Goal: Transaction & Acquisition: Download file/media

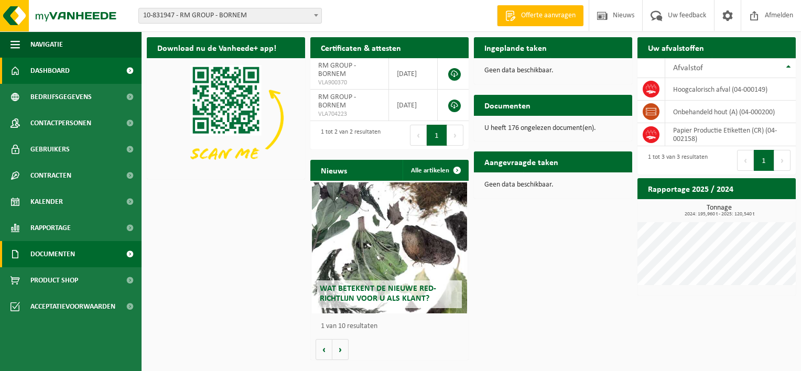
click at [70, 252] on span "Documenten" at bounding box center [52, 254] width 45 height 26
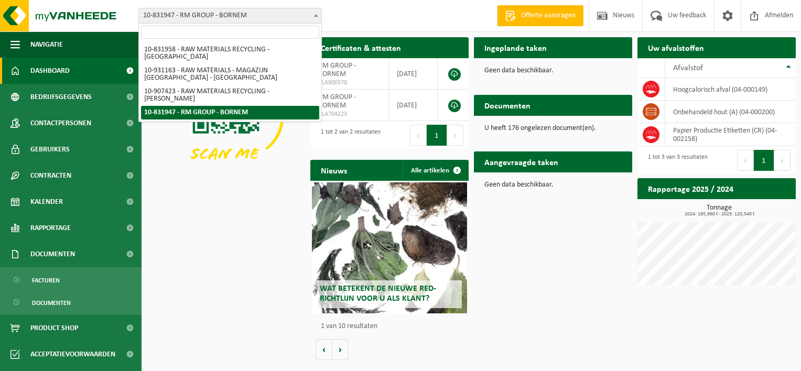
click at [240, 12] on span "10-831947 - RM GROUP - BORNEM" at bounding box center [230, 15] width 182 height 15
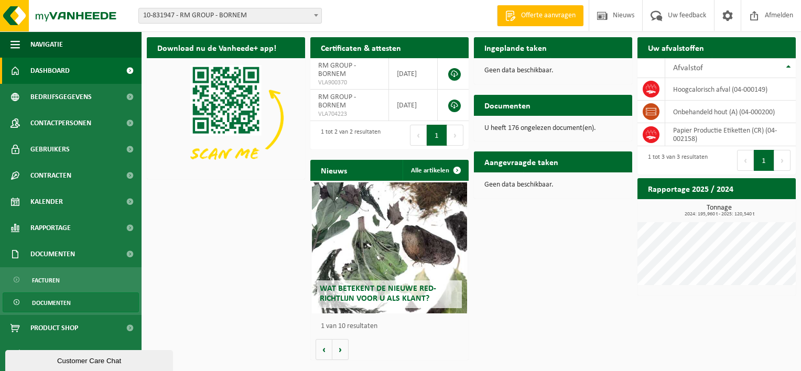
click at [70, 299] on span "Documenten" at bounding box center [51, 303] width 39 height 20
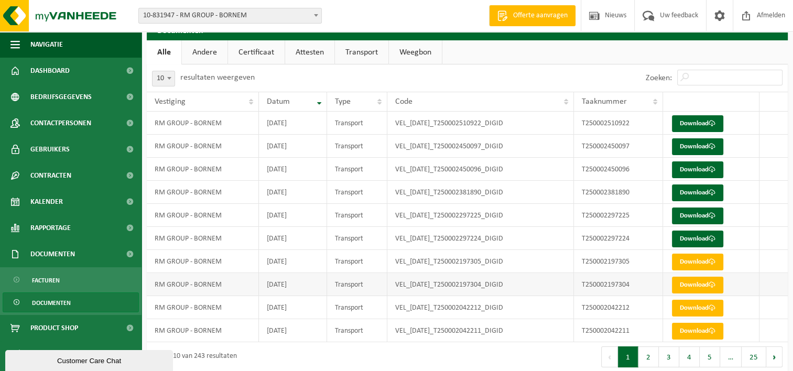
scroll to position [27, 0]
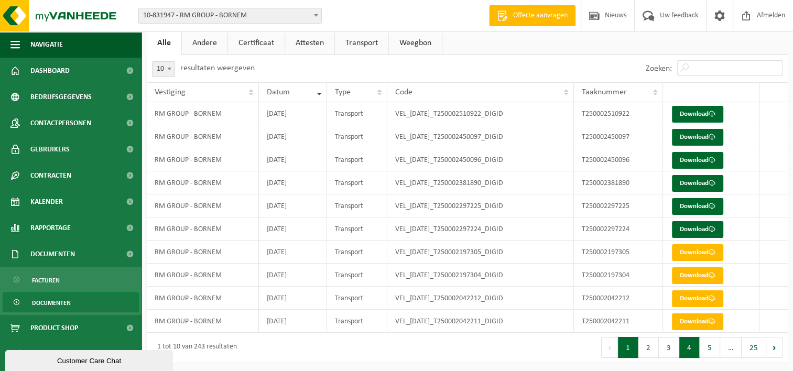
click at [689, 346] on button "4" at bounding box center [689, 347] width 20 height 21
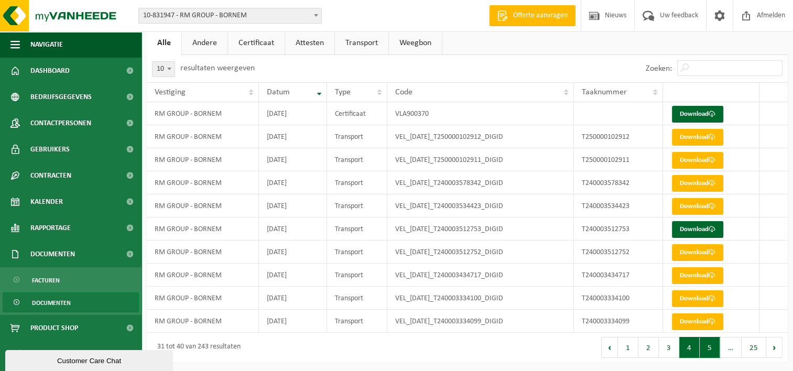
click at [703, 345] on button "5" at bounding box center [710, 347] width 20 height 21
click at [713, 346] on button "6" at bounding box center [710, 347] width 20 height 21
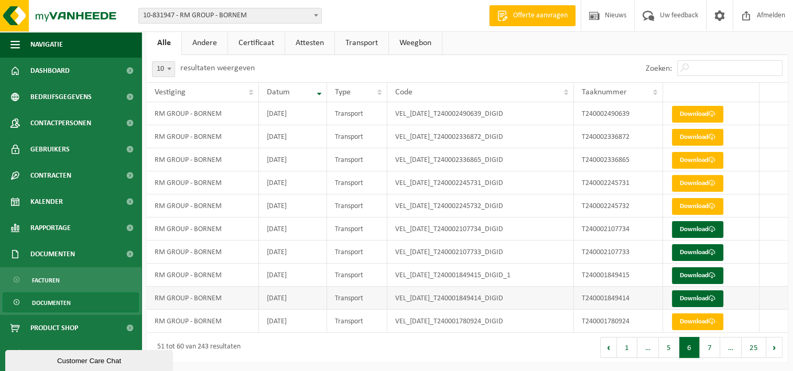
click at [305, 298] on td "[DATE]" at bounding box center [293, 298] width 68 height 23
click at [706, 298] on link "Download" at bounding box center [697, 298] width 51 height 17
click at [705, 273] on link "Download" at bounding box center [697, 275] width 51 height 17
click at [709, 294] on link "Download" at bounding box center [697, 298] width 51 height 17
click at [699, 274] on link "Download" at bounding box center [697, 275] width 51 height 17
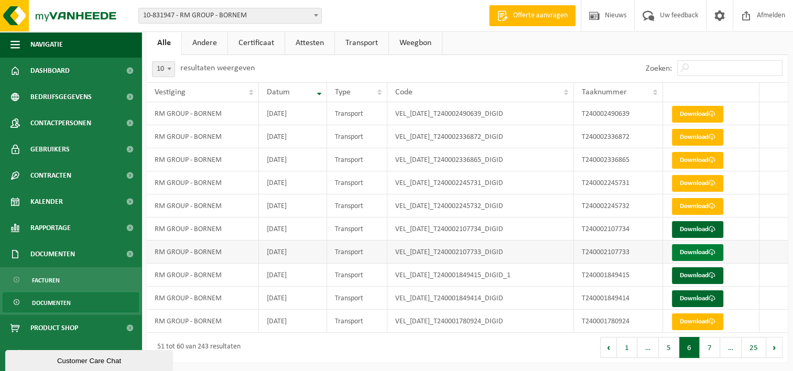
click at [703, 250] on link "Download" at bounding box center [697, 252] width 51 height 17
click at [694, 230] on link "Download" at bounding box center [697, 229] width 51 height 17
click at [704, 206] on link "Download" at bounding box center [697, 206] width 51 height 17
click at [687, 203] on link "Download" at bounding box center [697, 206] width 51 height 17
click at [683, 184] on link "Download" at bounding box center [697, 183] width 51 height 17
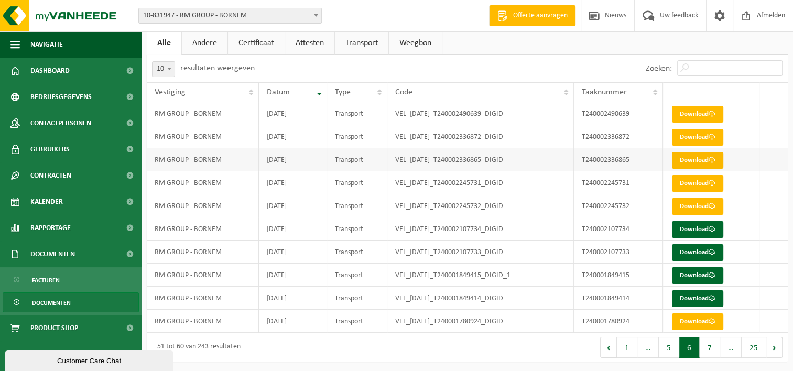
click at [696, 158] on link "Download" at bounding box center [697, 160] width 51 height 17
click at [697, 138] on link "Download" at bounding box center [697, 137] width 51 height 17
click at [715, 110] on link "Download" at bounding box center [697, 114] width 51 height 17
click at [673, 349] on button "5" at bounding box center [669, 347] width 20 height 21
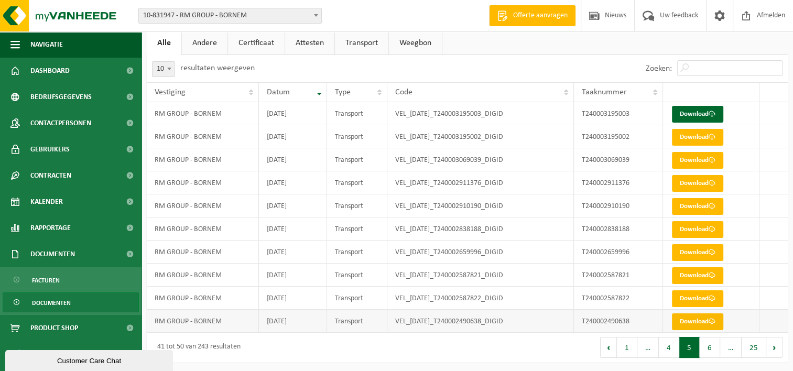
click at [703, 320] on link "Download" at bounding box center [697, 322] width 51 height 17
click at [698, 298] on link "Download" at bounding box center [697, 298] width 51 height 17
click at [699, 271] on link "Download" at bounding box center [697, 275] width 51 height 17
click at [693, 251] on link "Download" at bounding box center [697, 252] width 51 height 17
